Goal: Find contact information: Find contact information

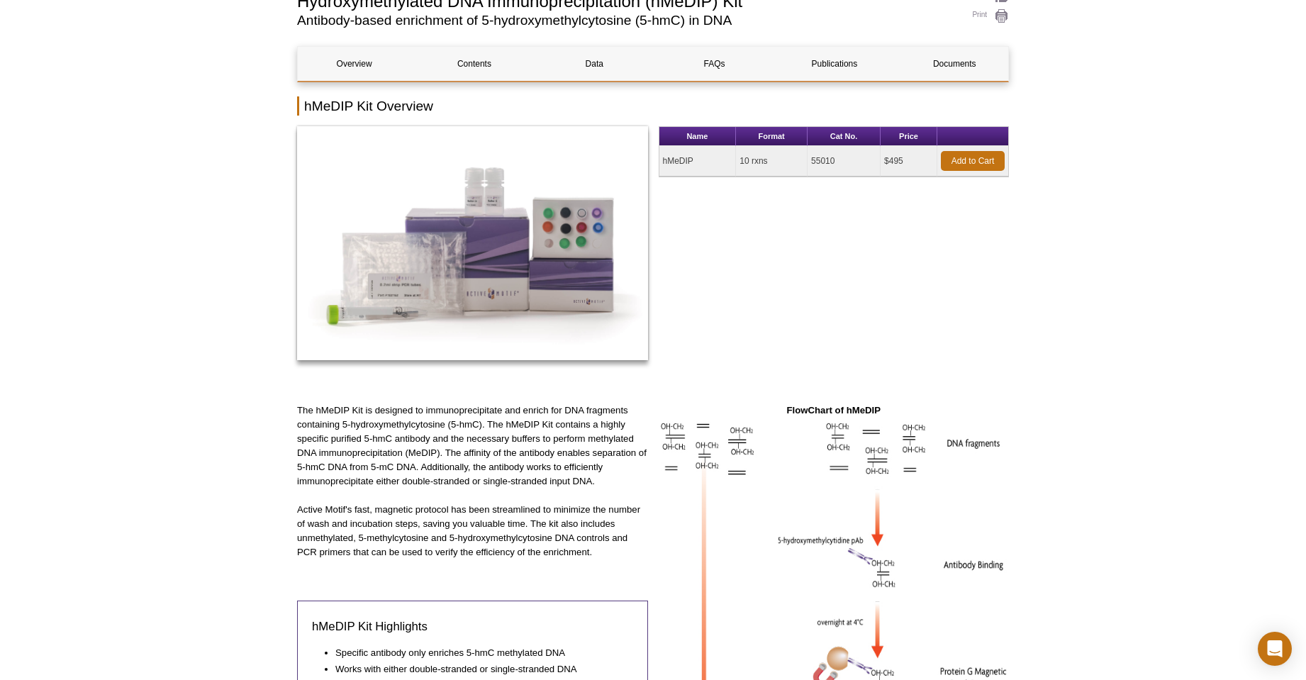
scroll to position [121, 0]
drag, startPoint x: 1277, startPoint y: 1, endPoint x: 1016, endPoint y: 292, distance: 390.3
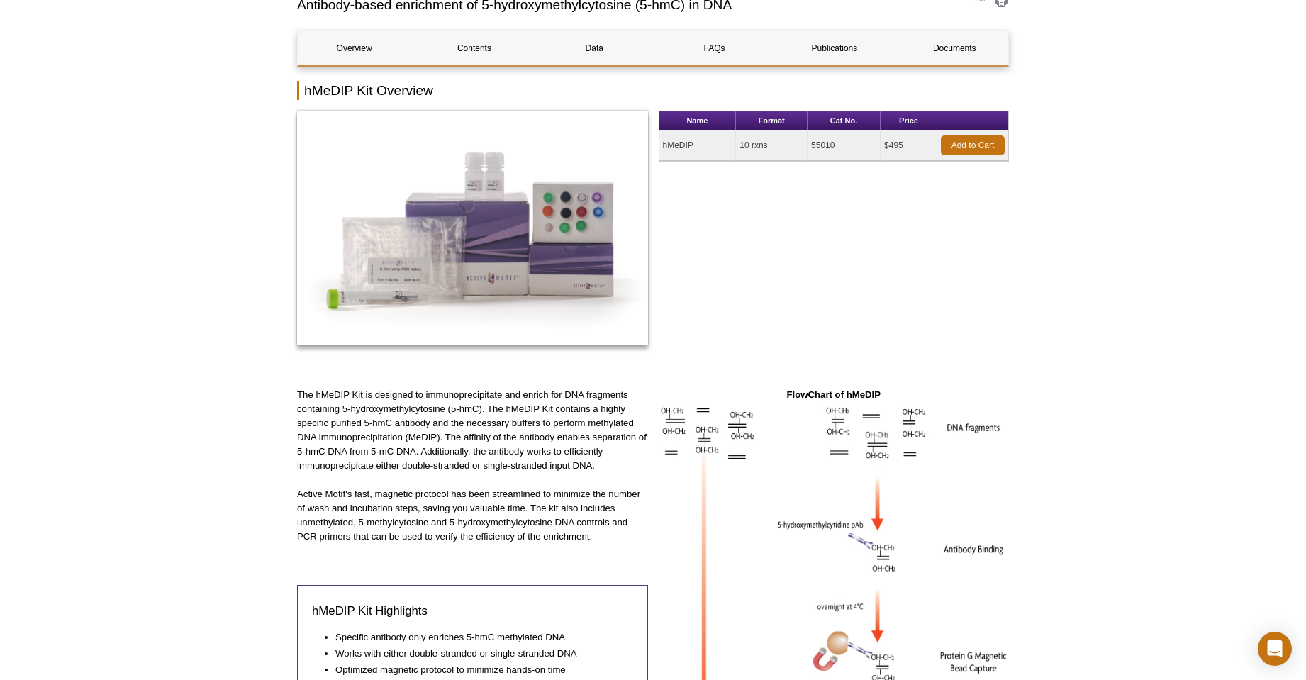
scroll to position [99, 0]
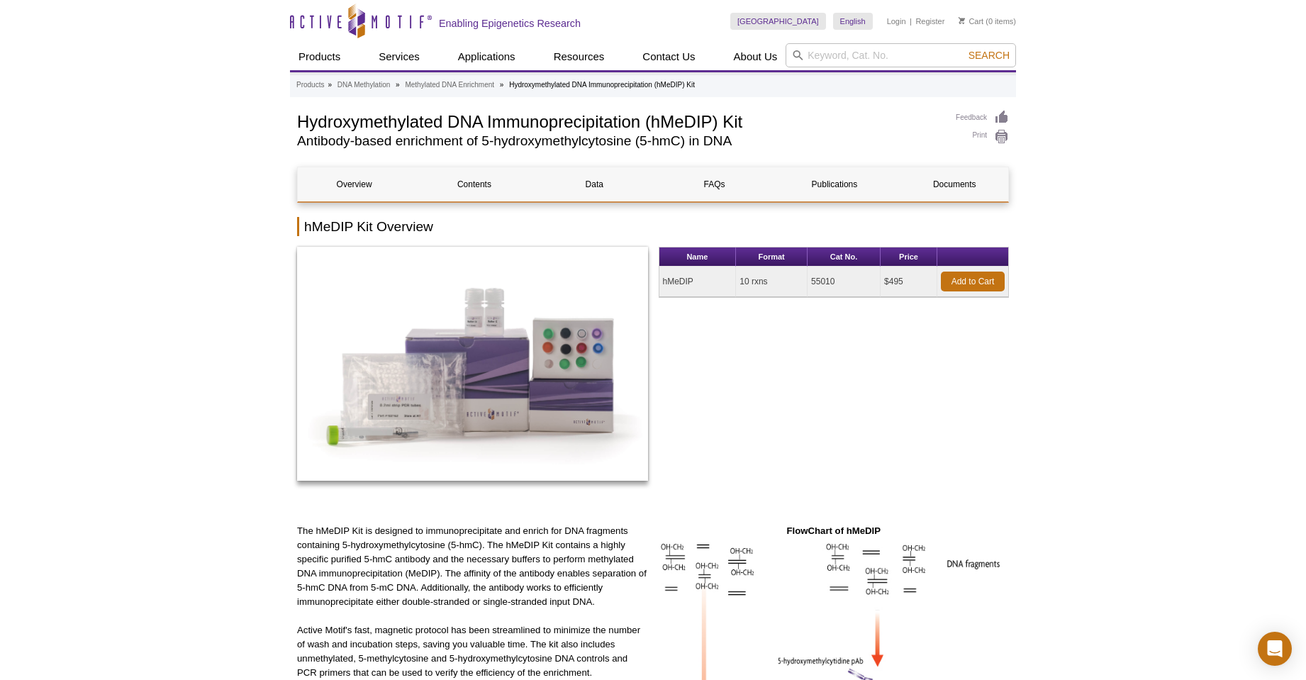
drag, startPoint x: 850, startPoint y: 279, endPoint x: 668, endPoint y: 282, distance: 182.3
click at [656, 281] on div "Name Format Cat No. Price hMeDIP 10 rxns 55010 $495 Add to Cart" at bounding box center [653, 371] width 712 height 249
drag, startPoint x: 669, startPoint y: 282, endPoint x: 1035, endPoint y: 363, distance: 375.0
drag, startPoint x: 663, startPoint y: 281, endPoint x: 914, endPoint y: 288, distance: 251.2
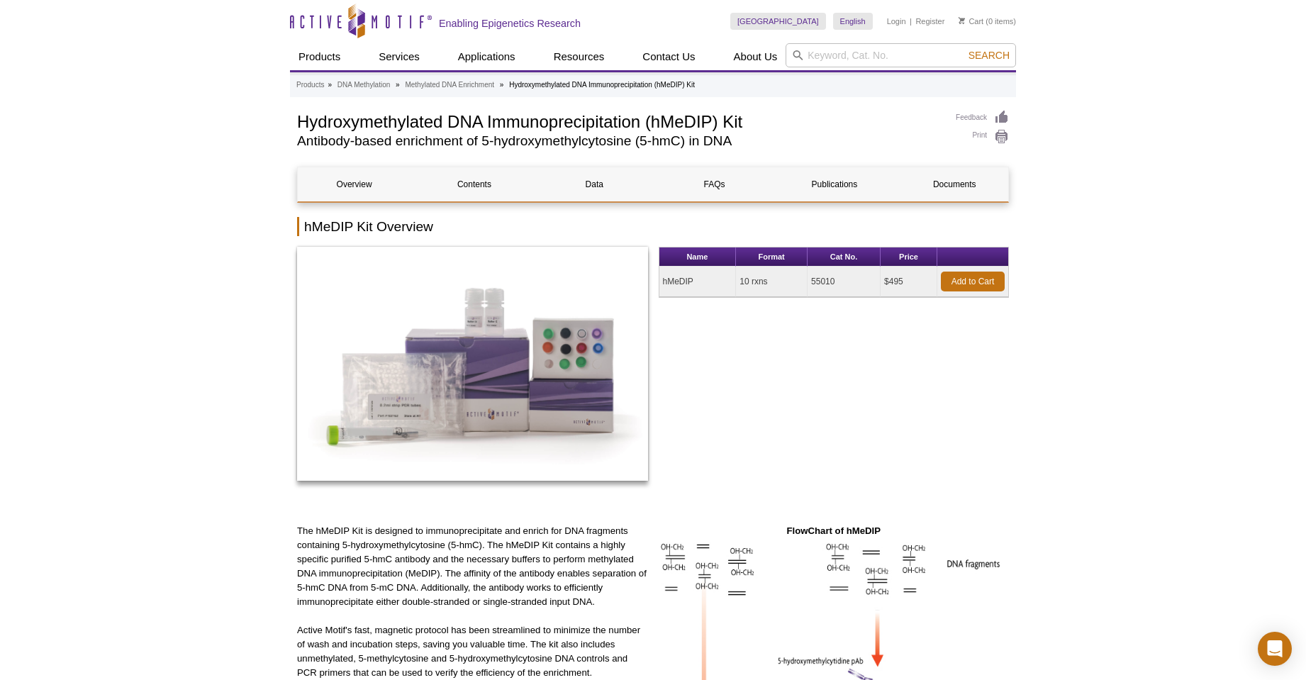
click at [914, 288] on tr "hMeDIP 10 rxns 55010 $495 Add to Cart" at bounding box center [835, 282] width 350 height 30
copy tr "hMeDIP 10 rxns 55010 $495"
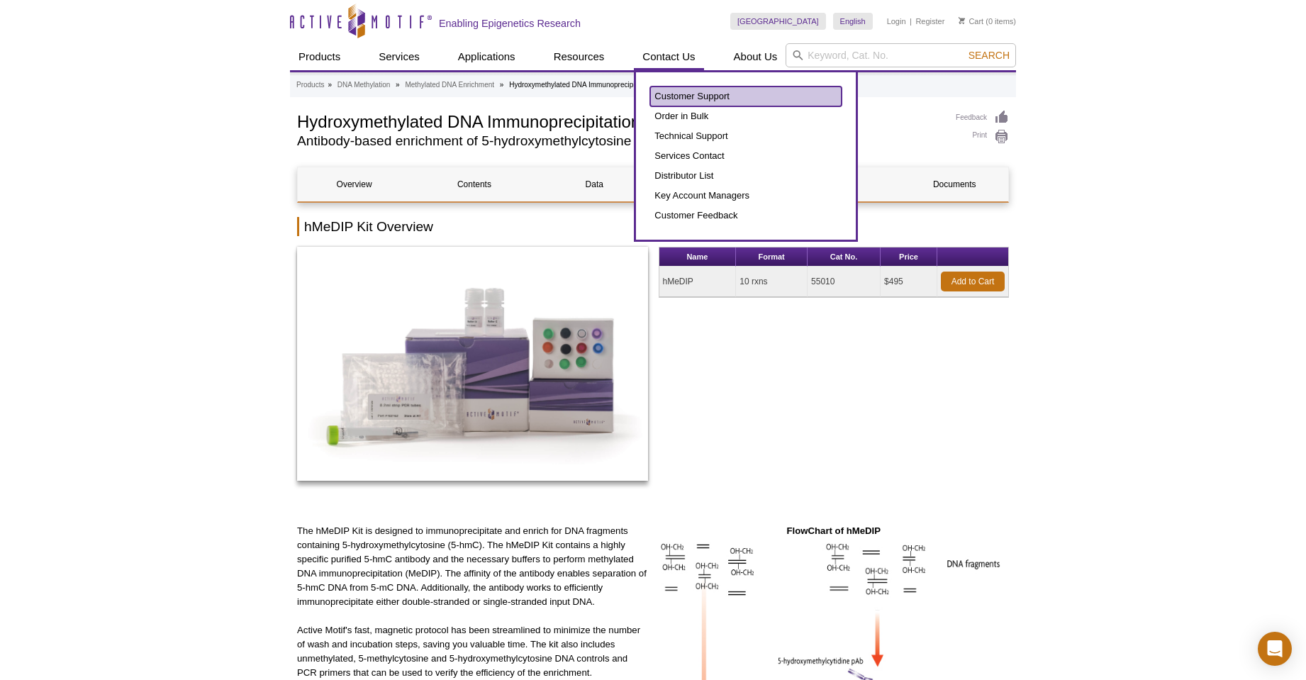
click at [699, 101] on link "Customer Support" at bounding box center [746, 97] width 192 height 20
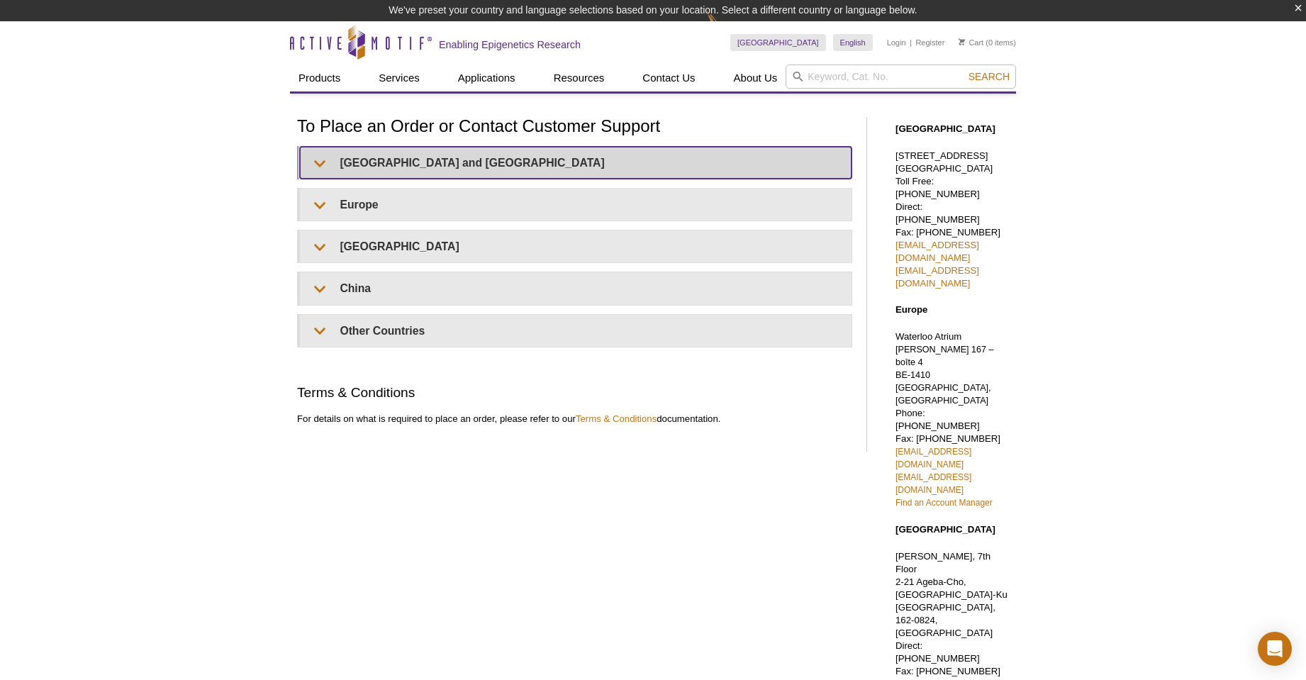
click at [391, 166] on summary "United States and Canada" at bounding box center [576, 163] width 552 height 32
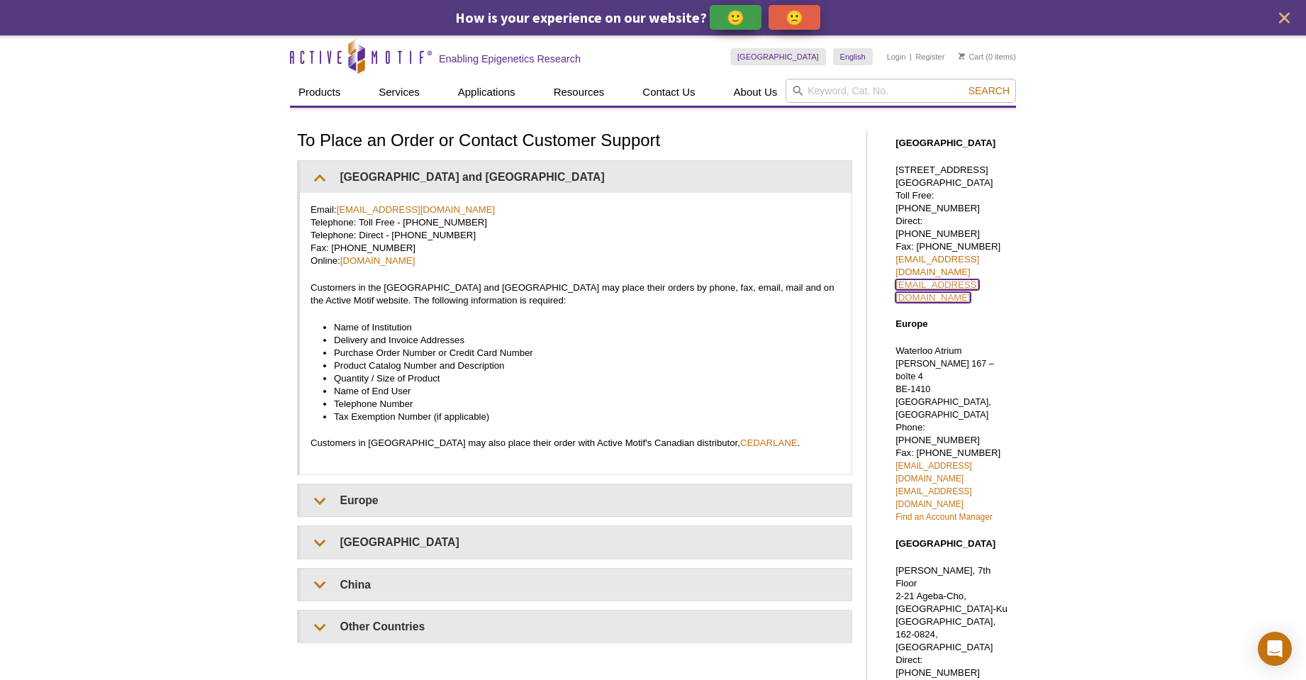
click at [958, 279] on link "tech_service@activemotif.com" at bounding box center [938, 290] width 84 height 23
click at [1160, 178] on div "Active Motif Logo Enabling Epigenetics Research 0 Search Skip to content Active…" at bounding box center [653, 551] width 1306 height 1033
